Goal: Task Accomplishment & Management: Use online tool/utility

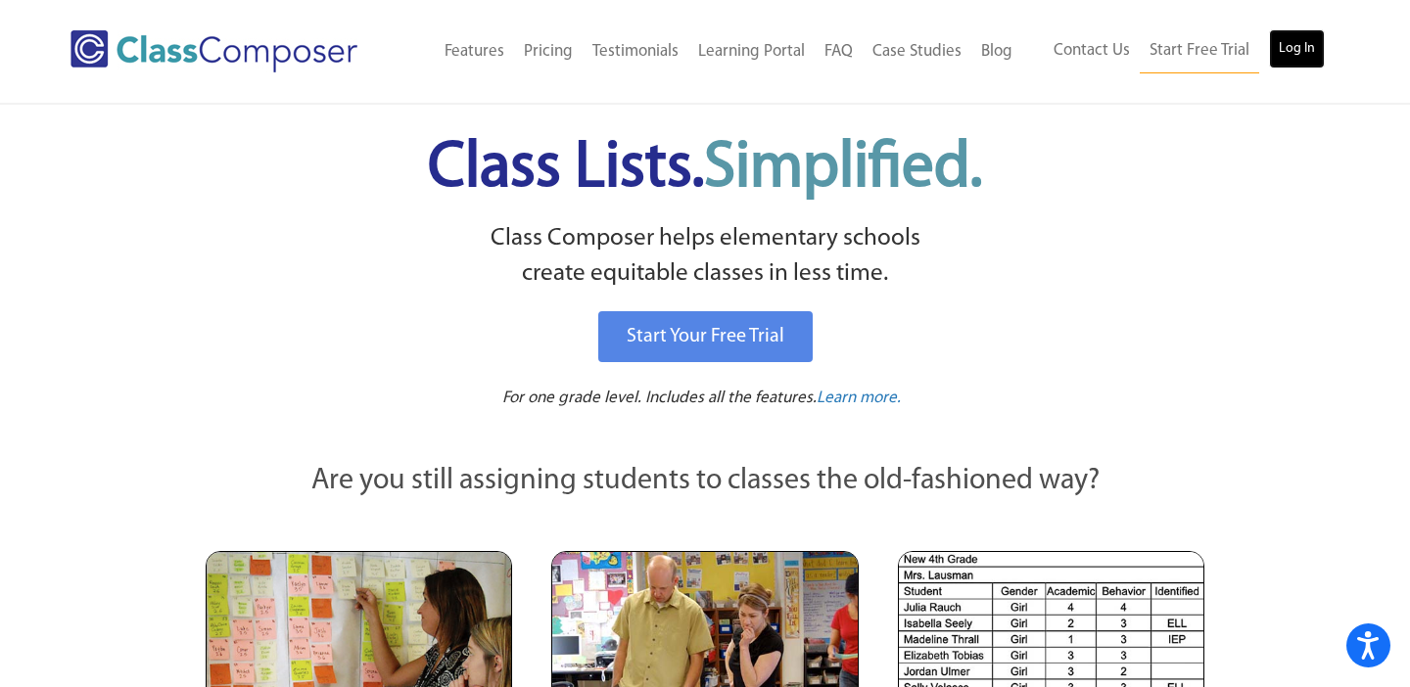
click at [1303, 36] on link "Log In" at bounding box center [1297, 48] width 56 height 39
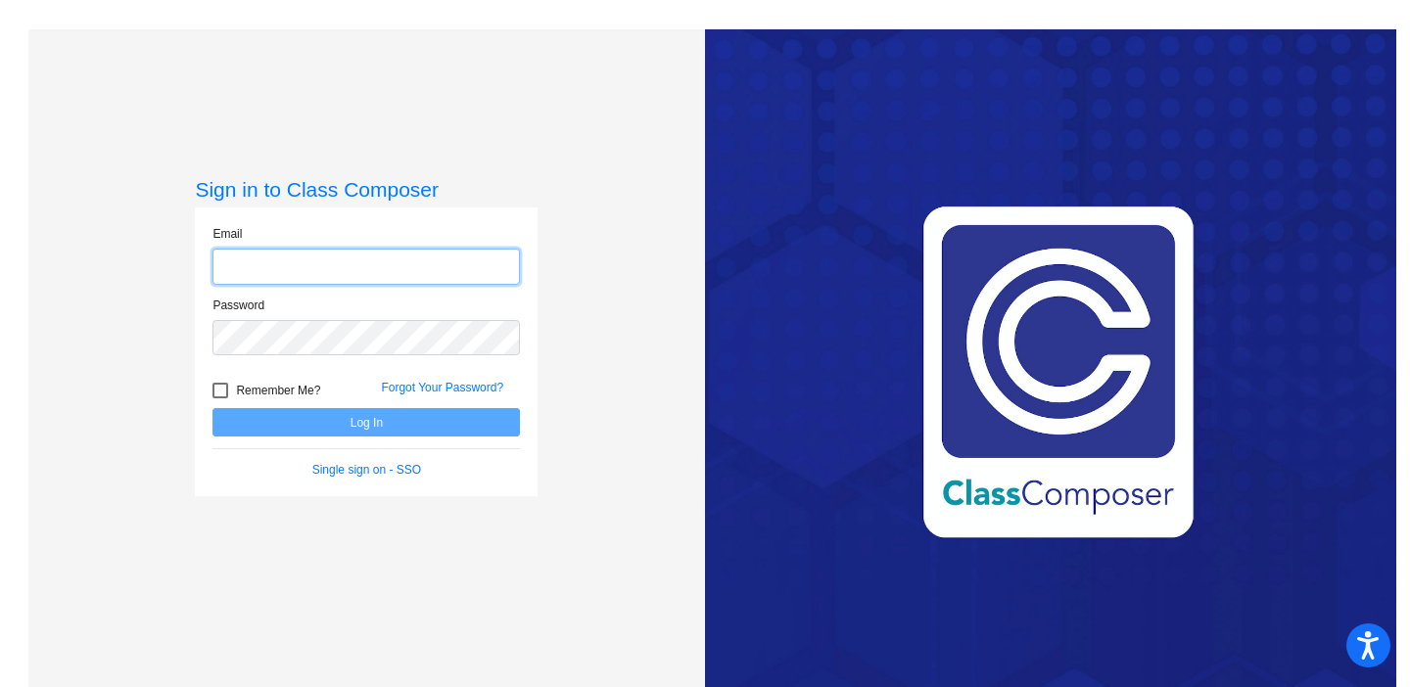
type input "deanna.sanders@hesperiausd.org"
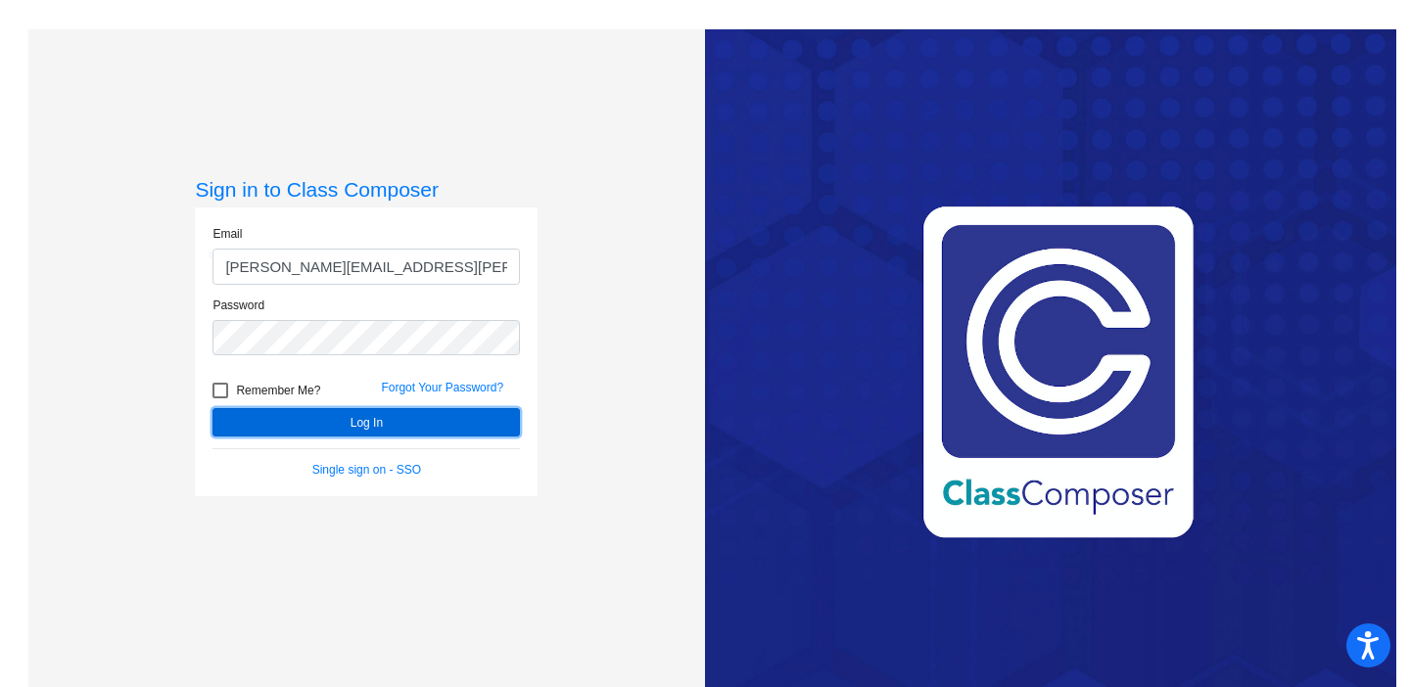
click at [319, 430] on button "Log In" at bounding box center [365, 422] width 307 height 28
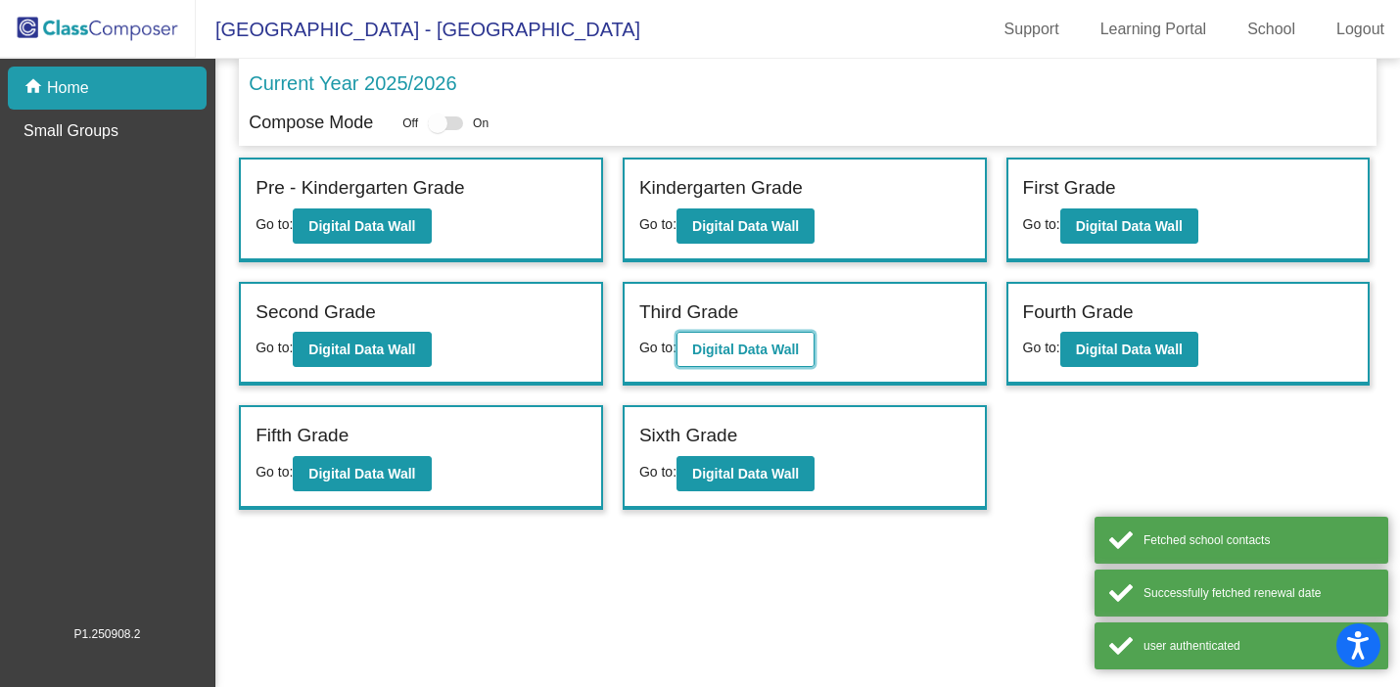
click at [764, 351] on b "Digital Data Wall" at bounding box center [745, 350] width 107 height 16
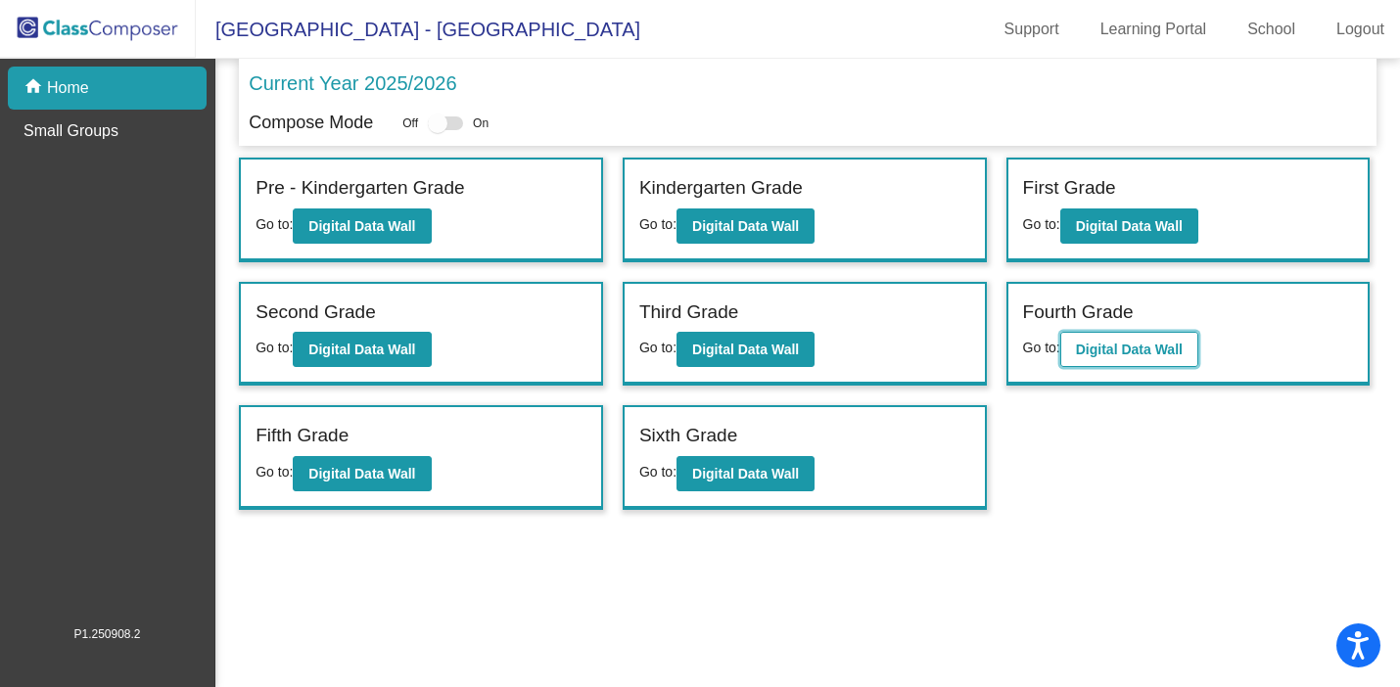
click at [1112, 353] on b "Digital Data Wall" at bounding box center [1129, 350] width 107 height 16
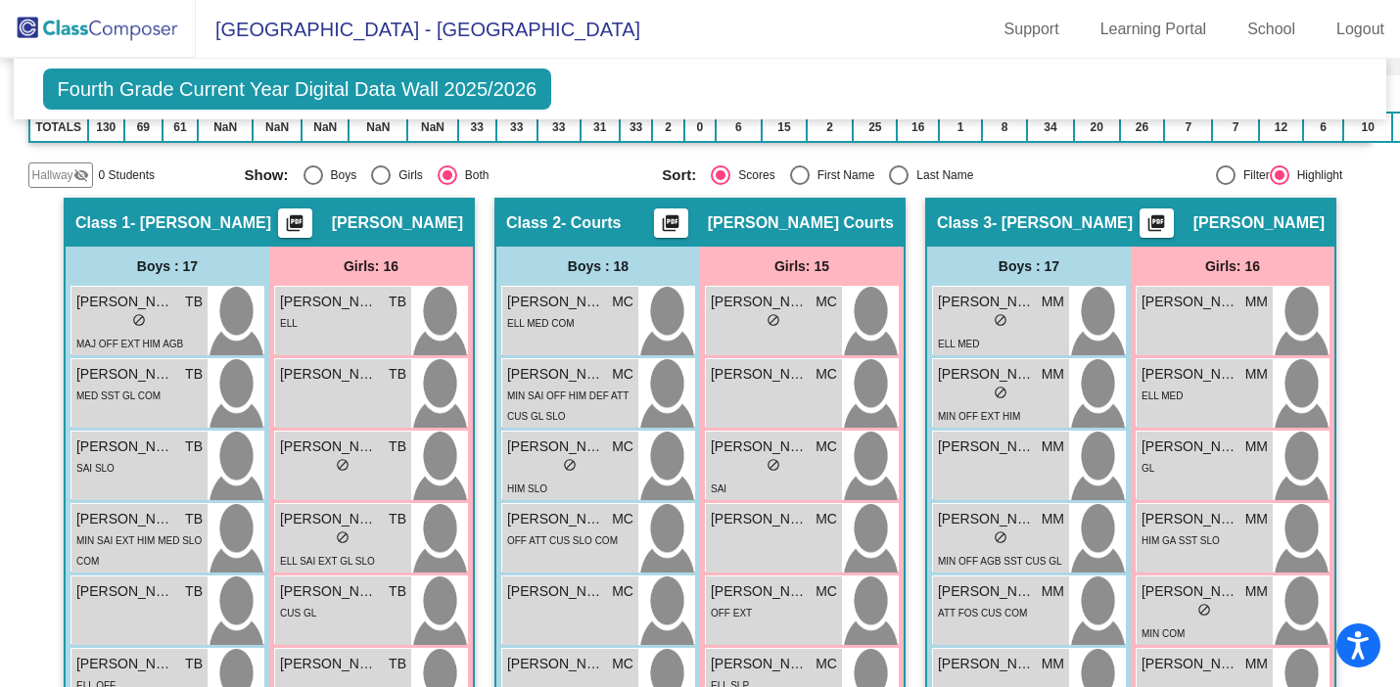
scroll to position [445, 0]
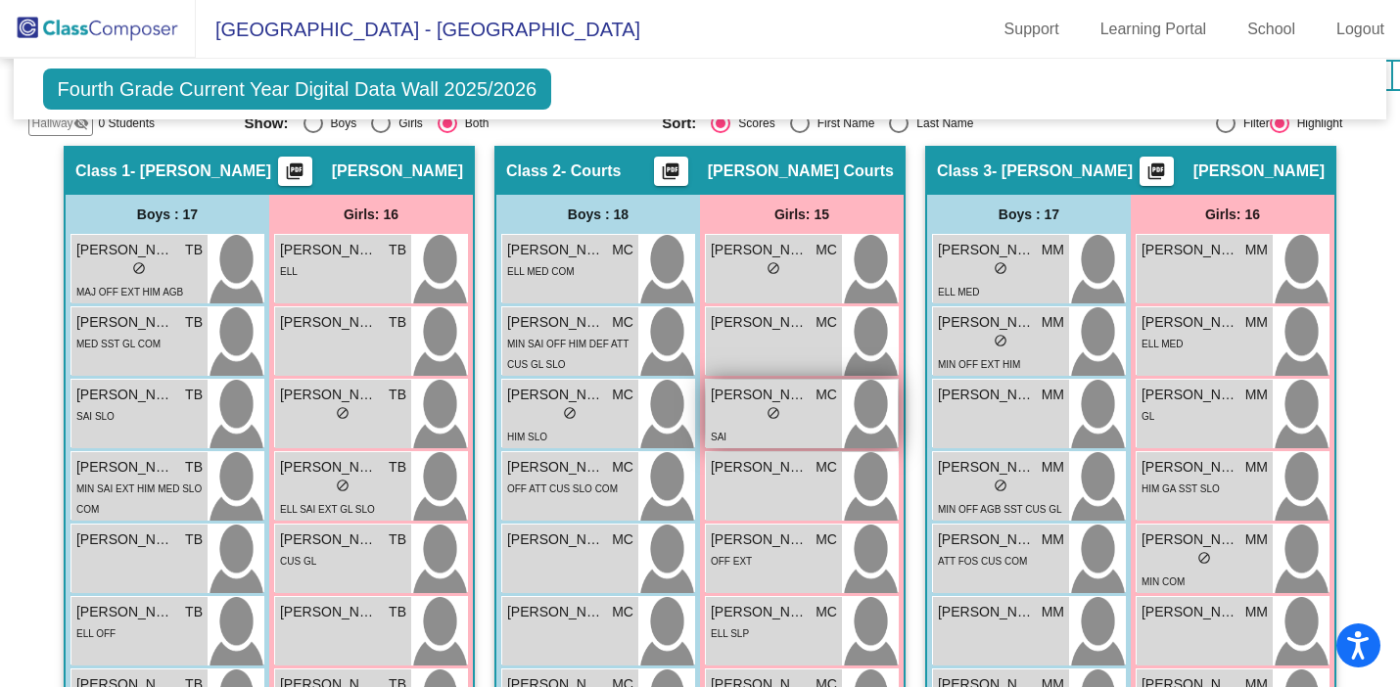
click at [784, 417] on div "lock do_not_disturb_alt" at bounding box center [774, 415] width 126 height 21
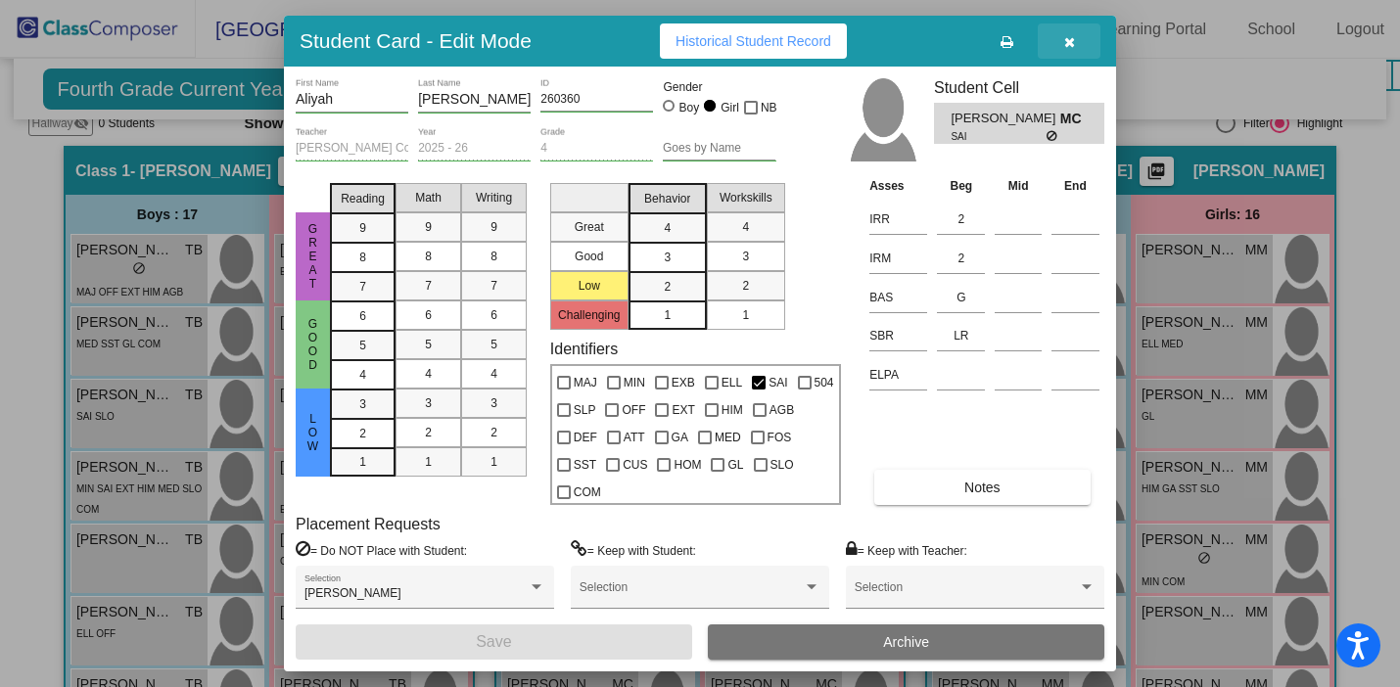
click at [1068, 45] on icon "button" at bounding box center [1069, 42] width 11 height 14
